Goal: Task Accomplishment & Management: Complete application form

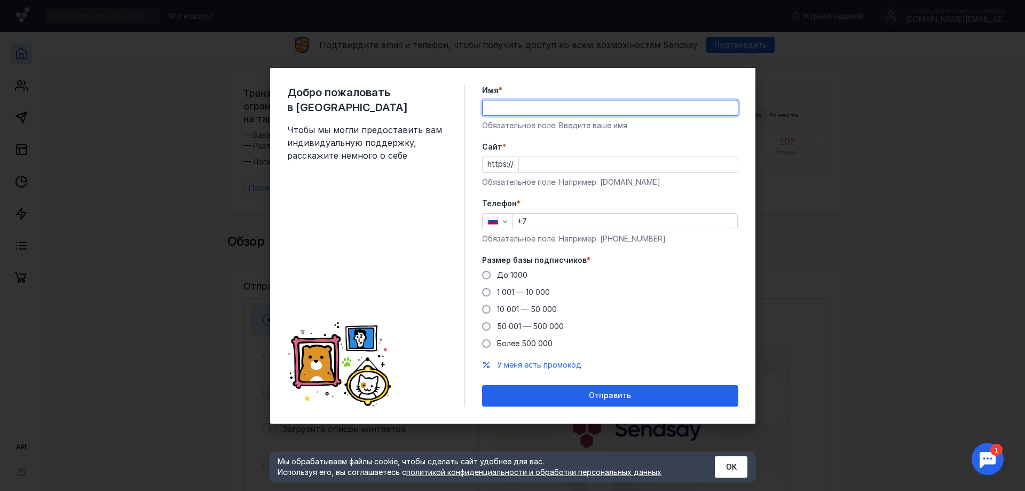
type input "D"
type input "[PERSON_NAME]"
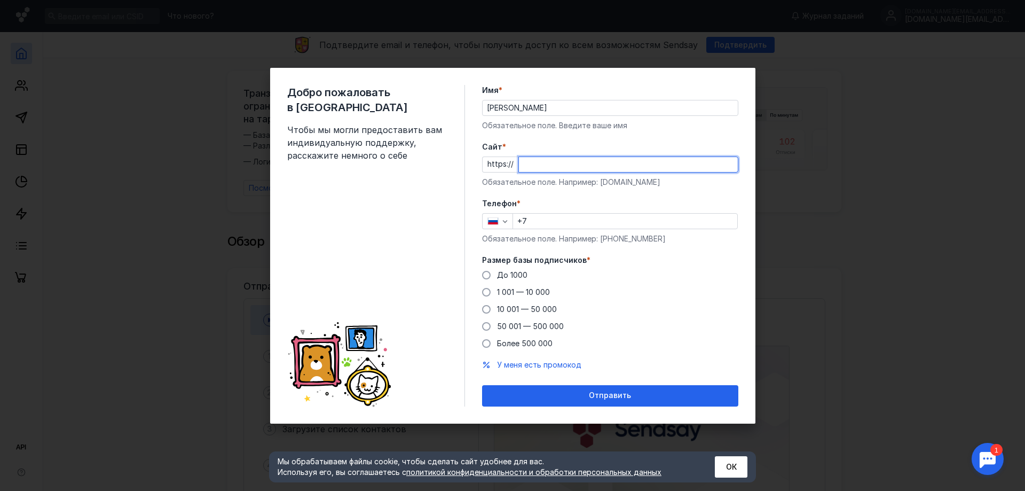
click at [529, 163] on input "Cайт *" at bounding box center [628, 164] width 219 height 15
click at [539, 225] on input "+7" at bounding box center [625, 221] width 224 height 15
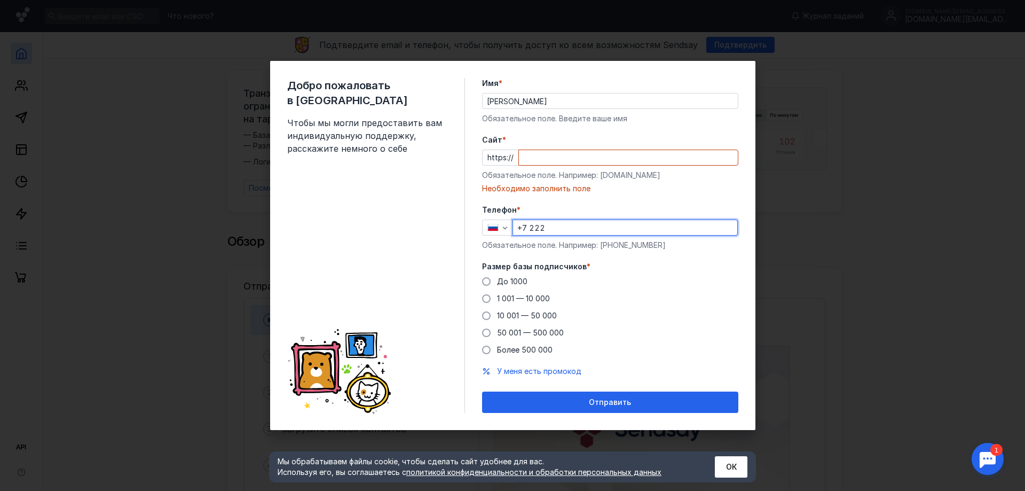
type input "+7 222"
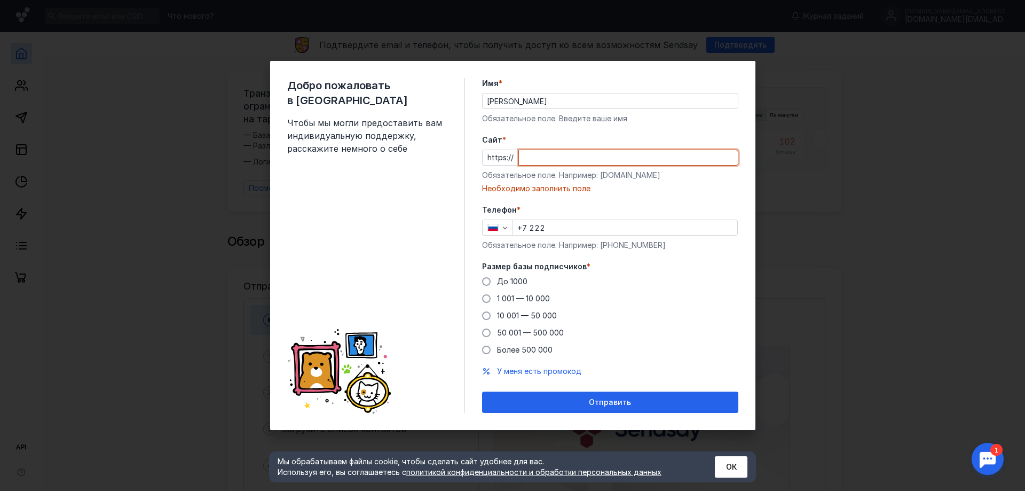
click at [532, 156] on input "Cайт *" at bounding box center [628, 157] width 219 height 15
type input "2"
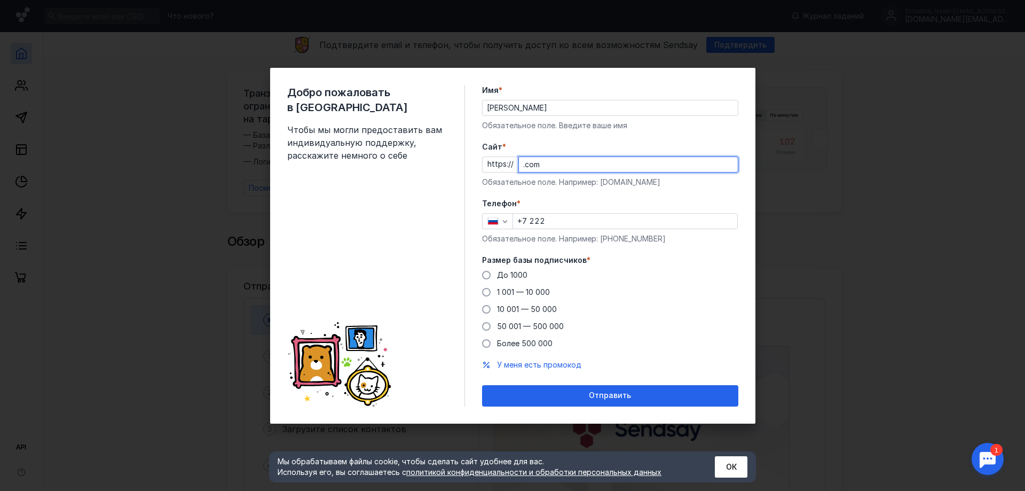
type input ".com"
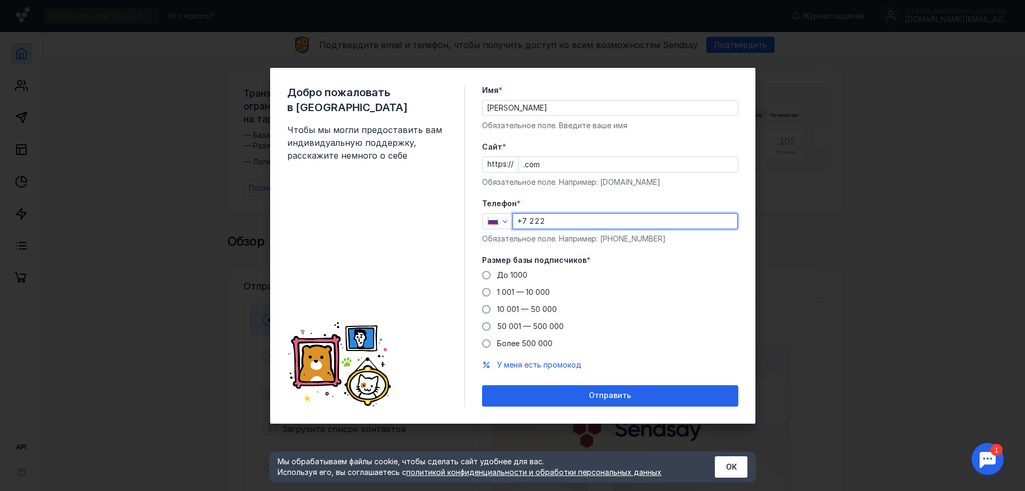
click at [565, 222] on input "+7 222" at bounding box center [625, 221] width 224 height 15
type input "[PHONE_NUMBER]"
click at [510, 279] on span "До 1000" at bounding box center [512, 274] width 30 height 9
click at [0, 0] on input "До 1000" at bounding box center [0, 0] width 0 height 0
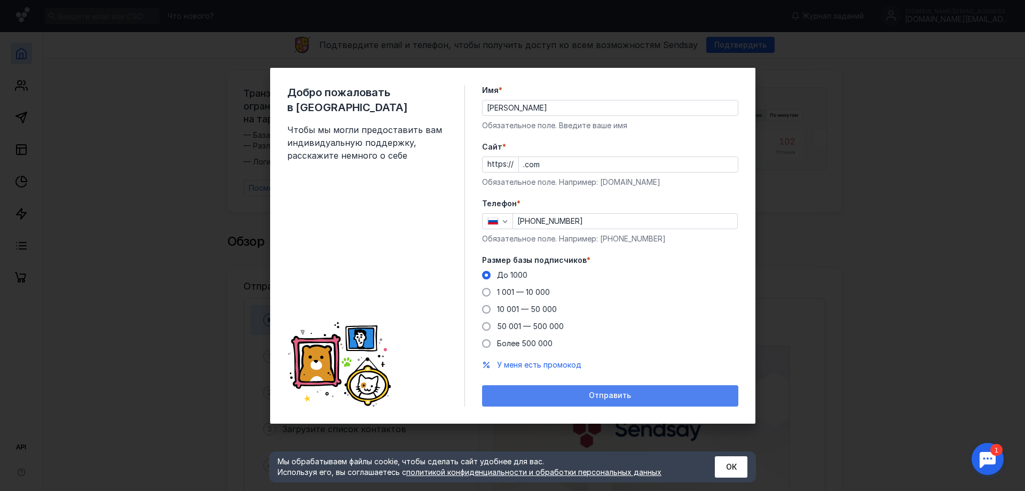
click at [564, 393] on div "Отправить" at bounding box center [610, 395] width 246 height 9
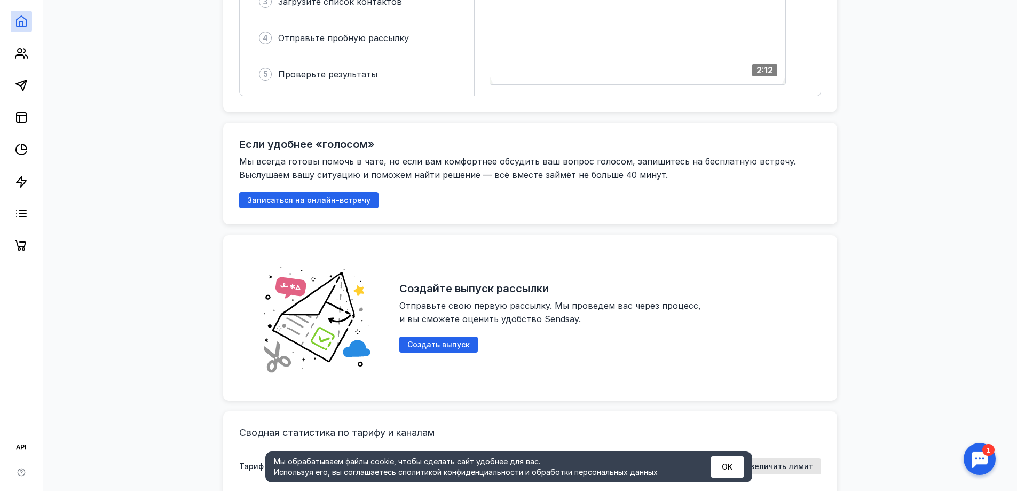
scroll to position [214, 0]
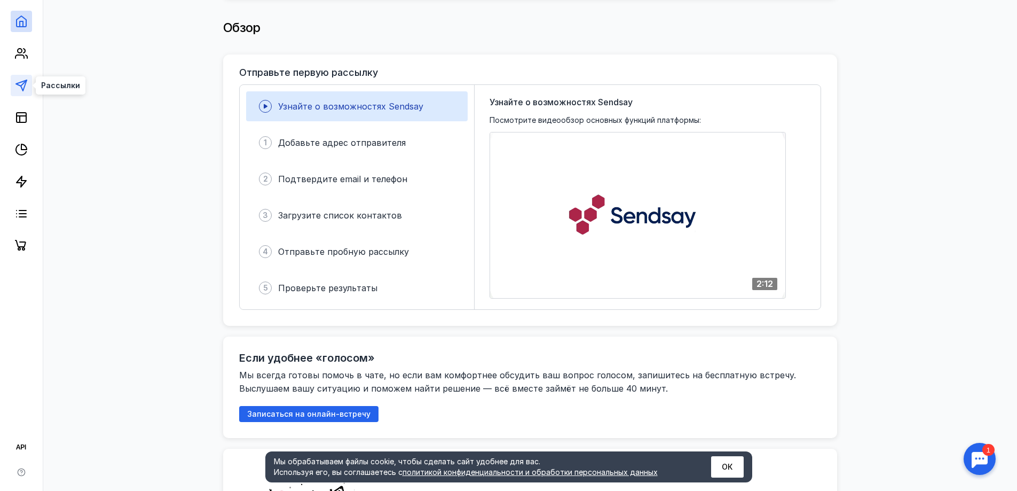
click at [23, 84] on line at bounding box center [24, 83] width 6 height 6
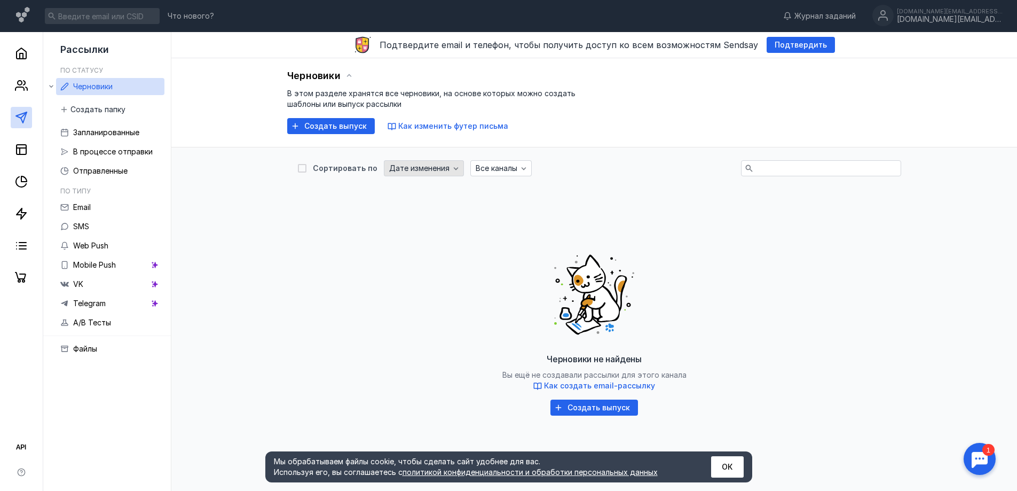
click at [412, 169] on span "Дате изменения" at bounding box center [419, 168] width 60 height 9
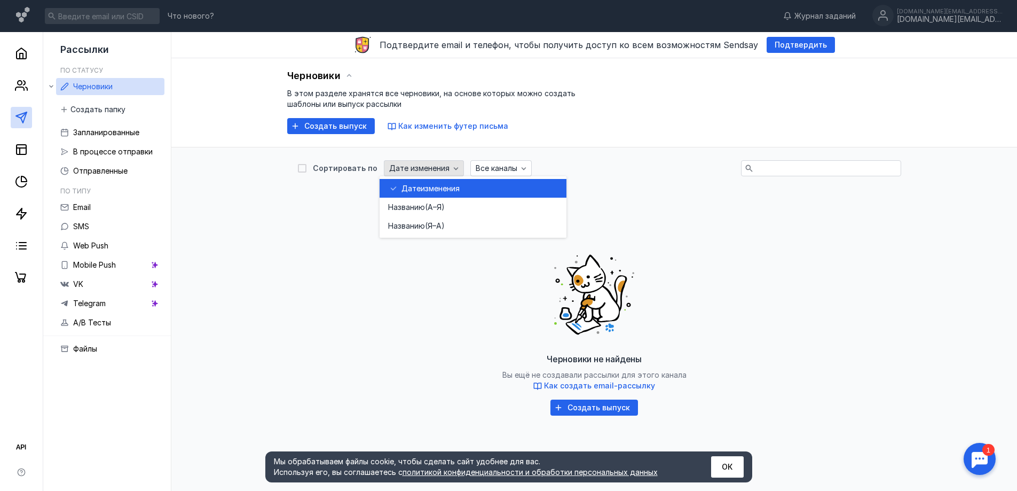
click at [412, 169] on span "Дате изменения" at bounding box center [419, 168] width 60 height 9
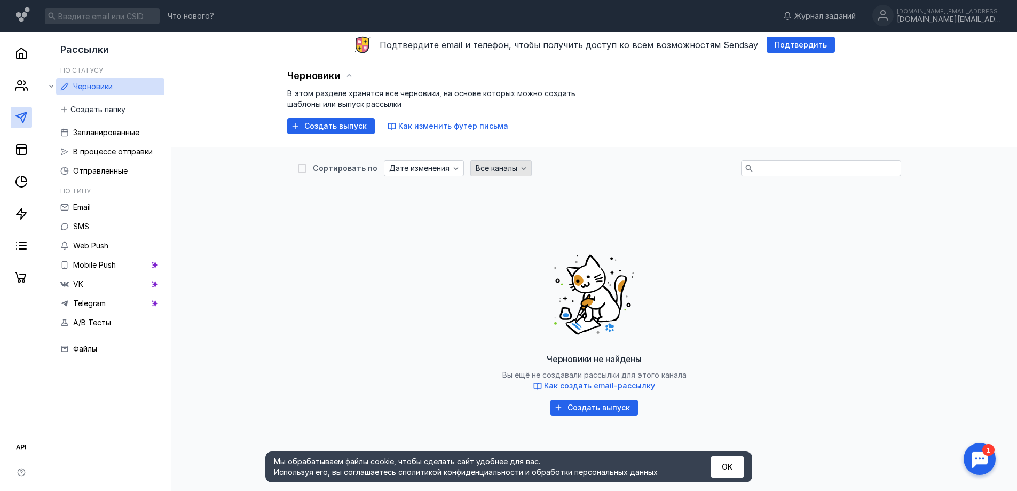
click at [507, 162] on div "Все каналы" at bounding box center [500, 168] width 61 height 16
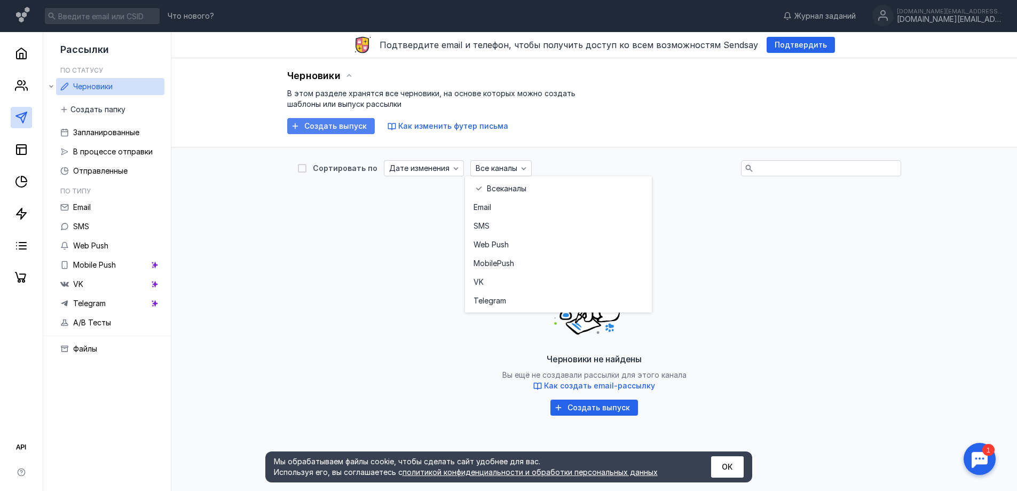
click at [346, 126] on span "Создать выпуск" at bounding box center [335, 126] width 62 height 9
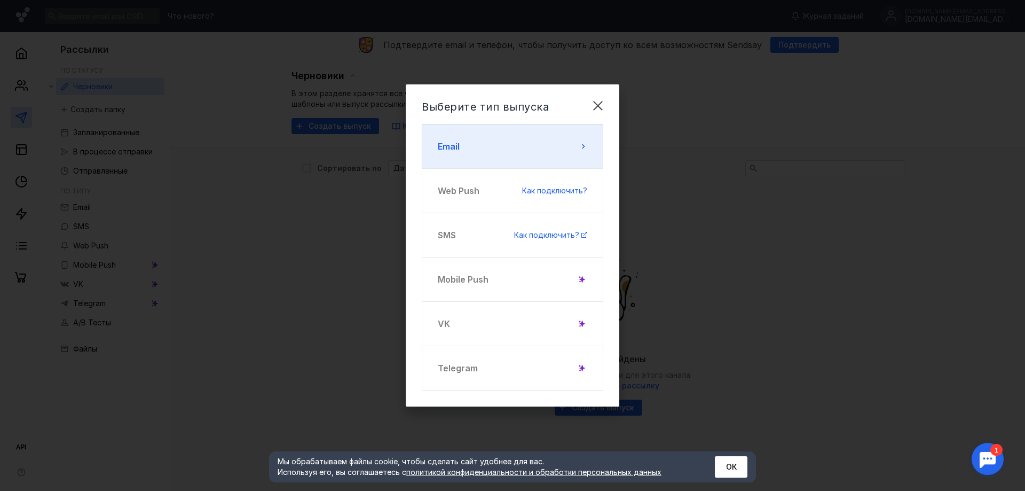
click at [484, 158] on button "Email" at bounding box center [513, 146] width 182 height 45
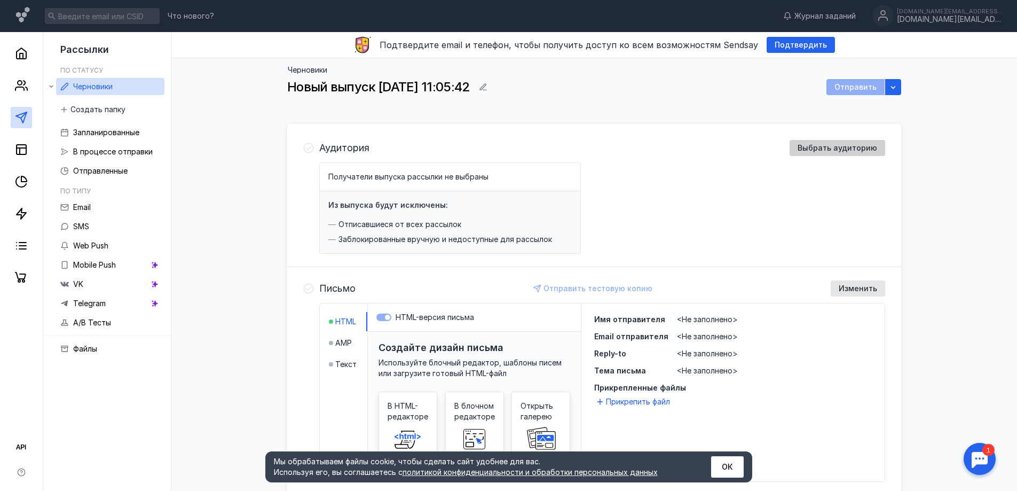
click at [843, 150] on span "Выбрать аудиторию" at bounding box center [838, 148] width 80 height 9
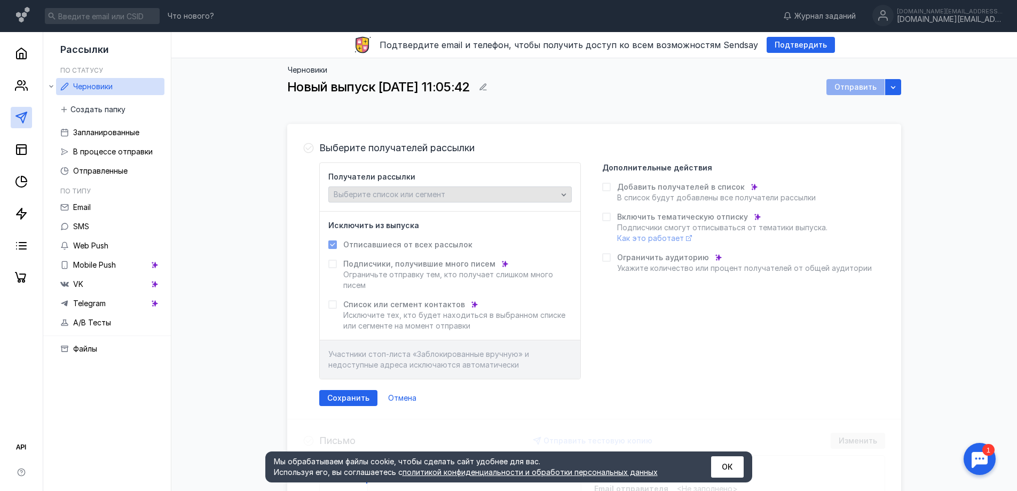
click at [530, 192] on div "Выберите список или сегмент" at bounding box center [445, 194] width 229 height 9
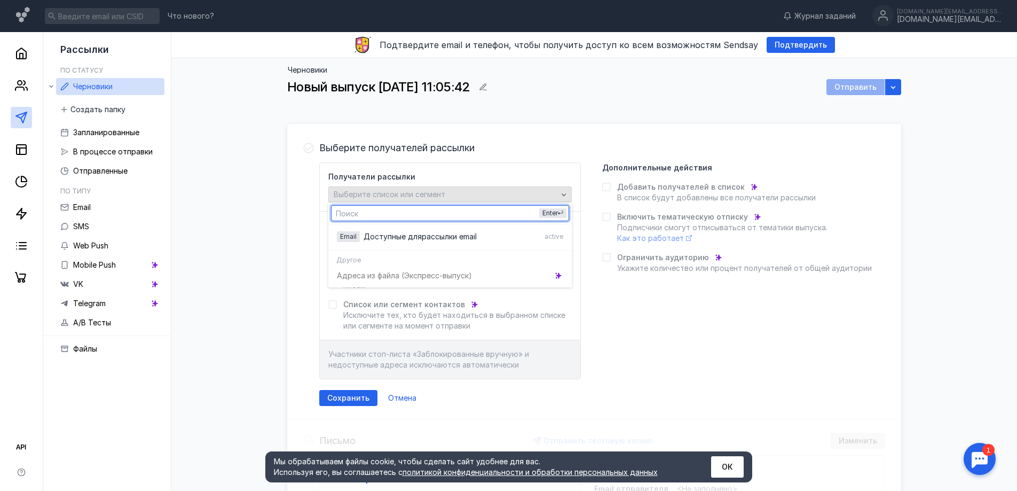
click at [532, 192] on div "Выберите список или сегмент" at bounding box center [445, 194] width 229 height 9
